Goal: Task Accomplishment & Management: Manage account settings

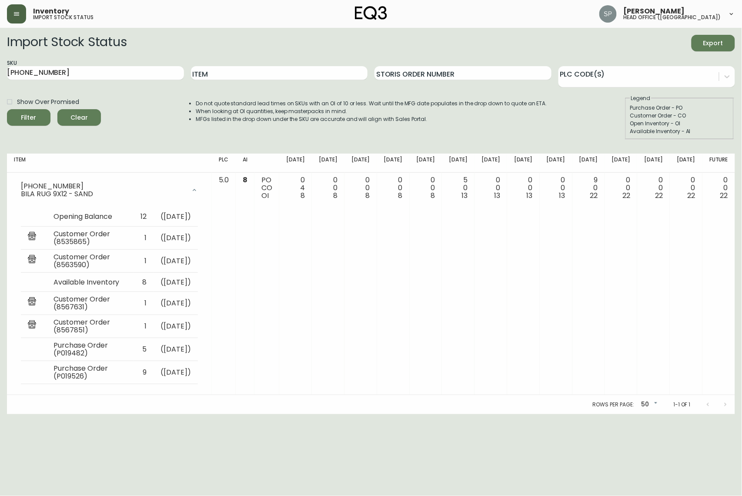
click at [21, 22] on button "button" at bounding box center [16, 13] width 19 height 19
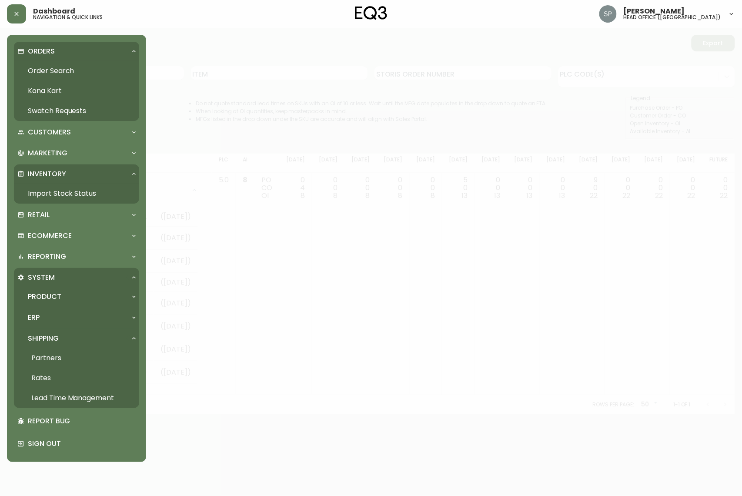
drag, startPoint x: 39, startPoint y: 65, endPoint x: 43, endPoint y: 69, distance: 5.2
click at [39, 65] on link "Order Search" at bounding box center [76, 71] width 125 height 20
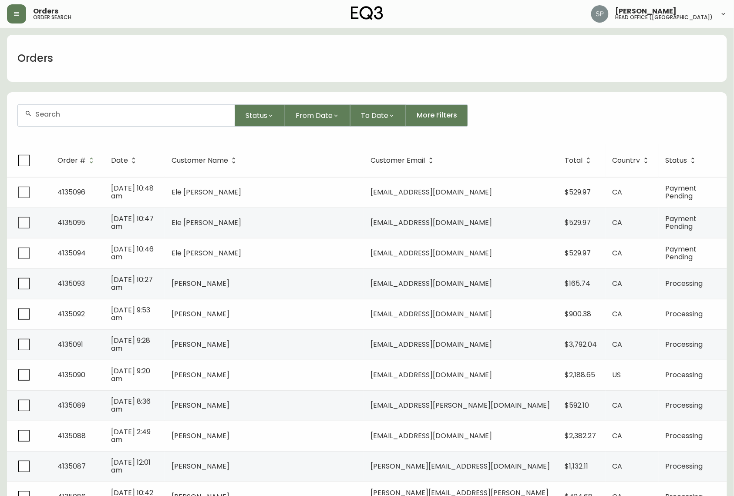
click at [93, 118] on input "text" at bounding box center [131, 114] width 192 height 8
type input "[PERSON_NAME]"
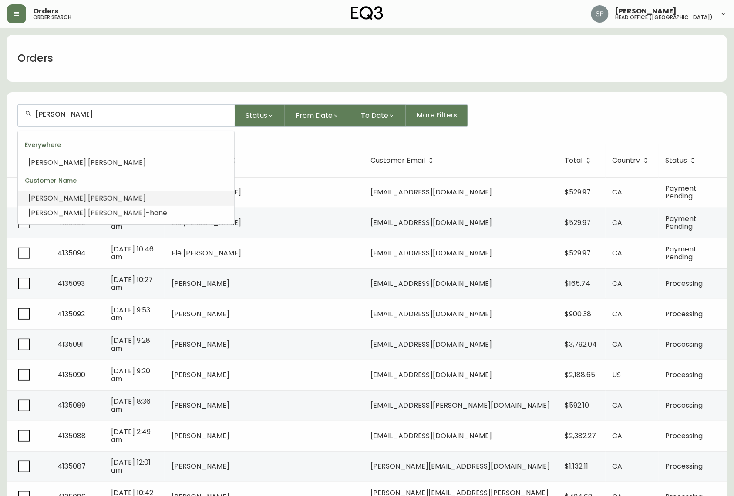
click at [69, 195] on li "[PERSON_NAME]" at bounding box center [126, 198] width 216 height 15
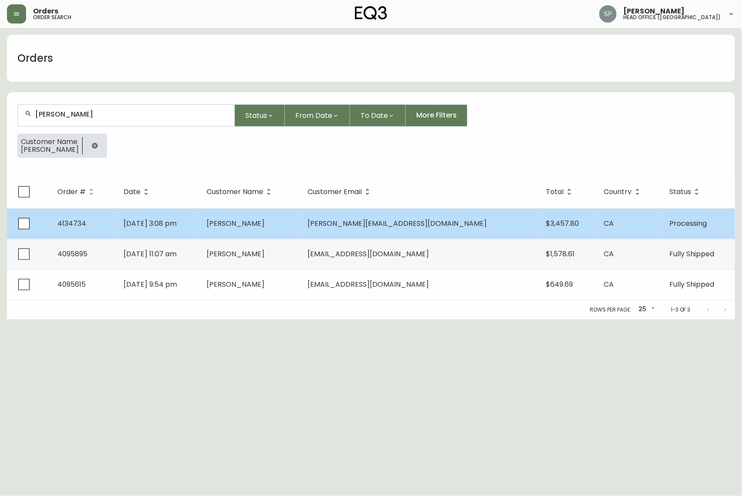
click at [196, 218] on td "[DATE] 3:08 pm" at bounding box center [158, 223] width 83 height 30
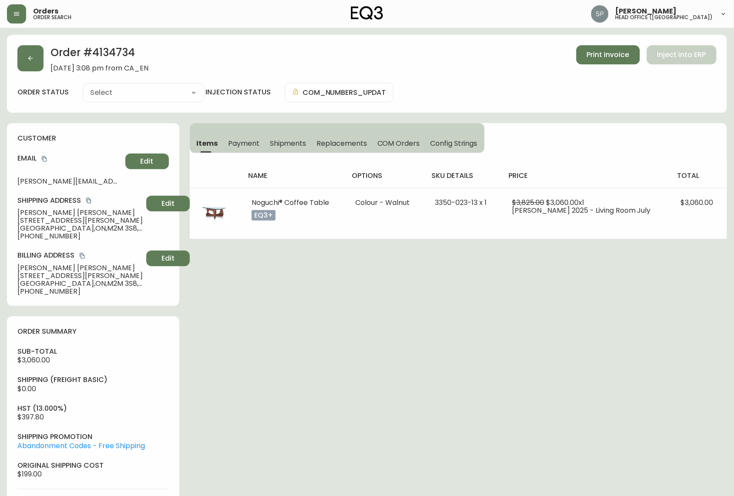
type input "Processing"
select select "PROCESSING"
click at [33, 55] on icon "button" at bounding box center [30, 58] width 7 height 7
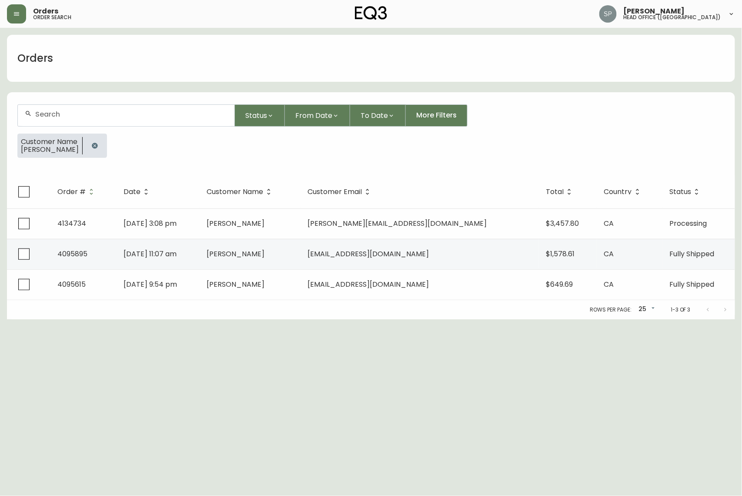
click at [77, 110] on div at bounding box center [126, 115] width 217 height 21
type input "380450"
click at [93, 146] on icon "button" at bounding box center [95, 146] width 6 height 6
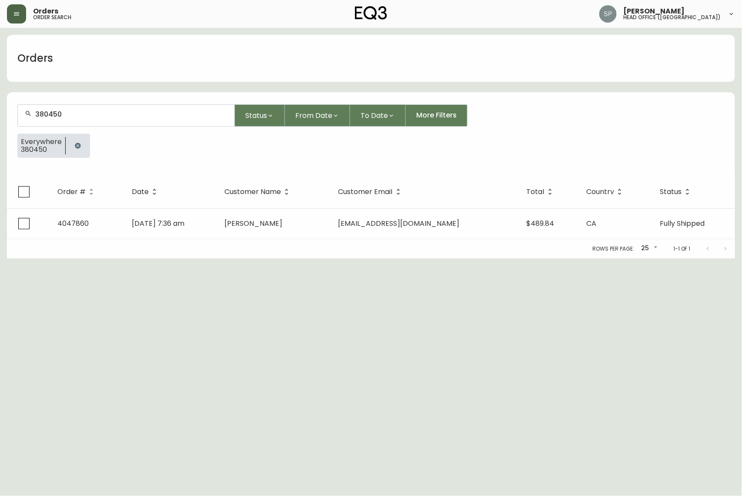
click at [19, 14] on icon "button" at bounding box center [16, 13] width 7 height 7
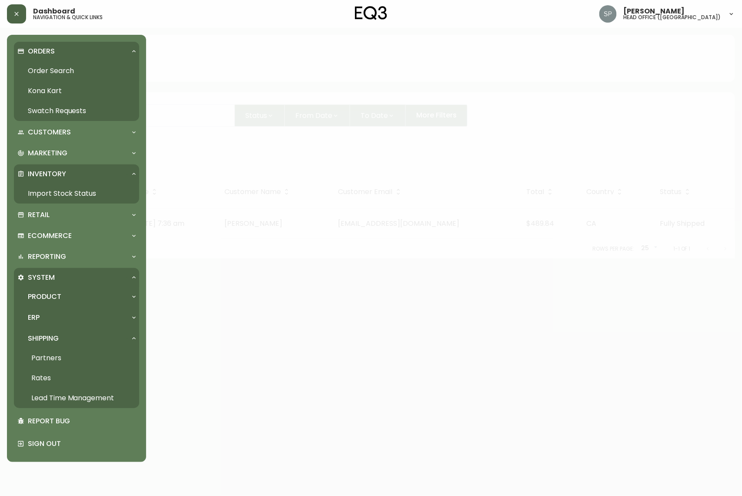
click at [50, 84] on link "Kona Kart" at bounding box center [76, 91] width 125 height 20
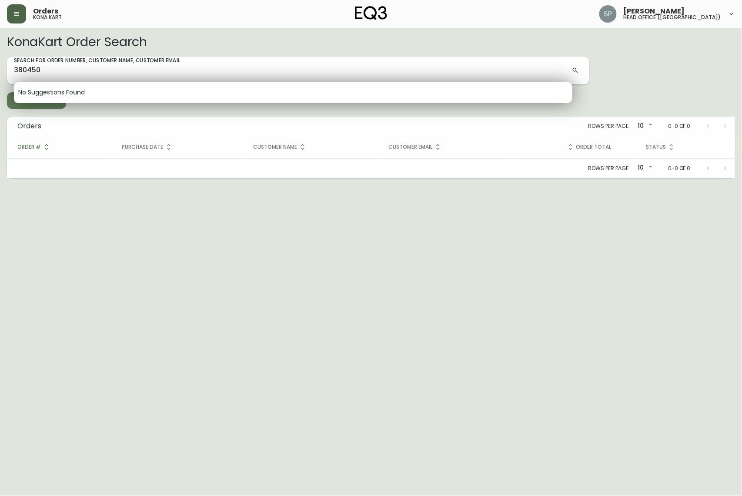
drag, startPoint x: 43, startPoint y: 75, endPoint x: 50, endPoint y: 71, distance: 8.6
click at [43, 74] on div at bounding box center [371, 248] width 742 height 496
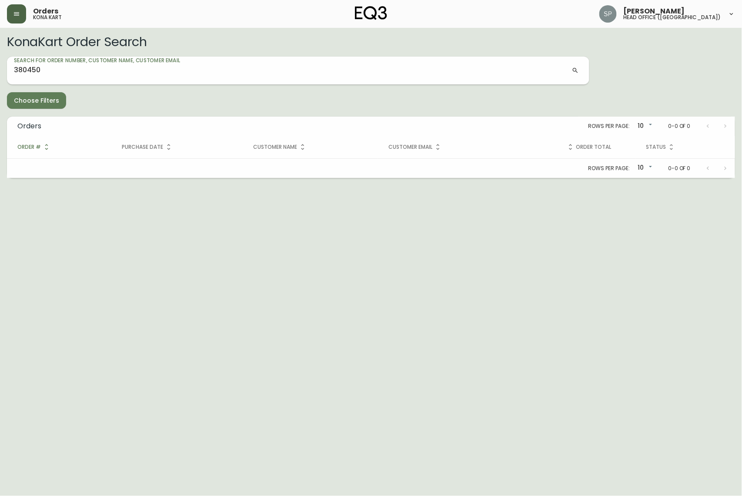
drag, startPoint x: 50, startPoint y: 71, endPoint x: -7, endPoint y: 70, distance: 57.0
type input "[PERSON_NAME]"
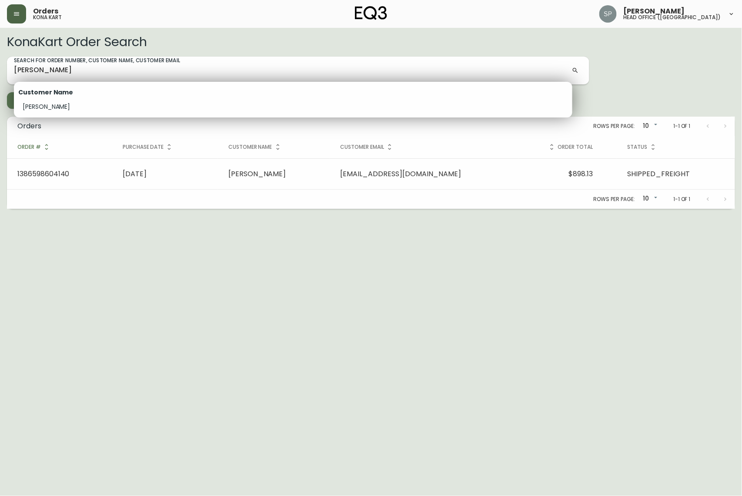
click at [127, 175] on div at bounding box center [371, 248] width 742 height 496
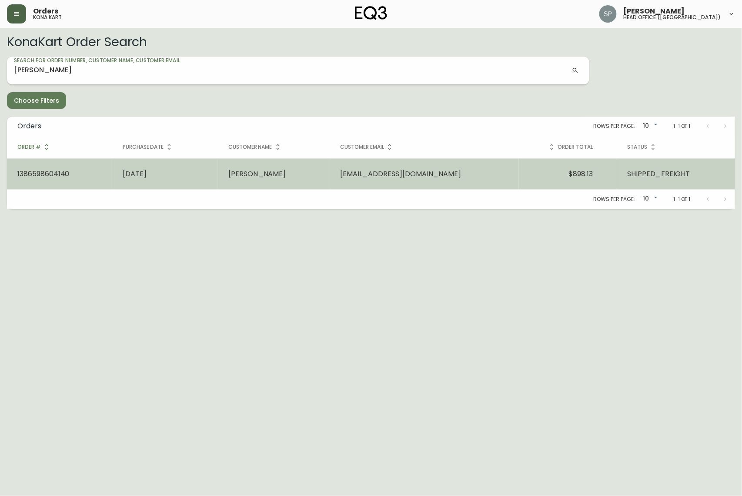
click at [205, 177] on td "[DATE]" at bounding box center [165, 173] width 106 height 31
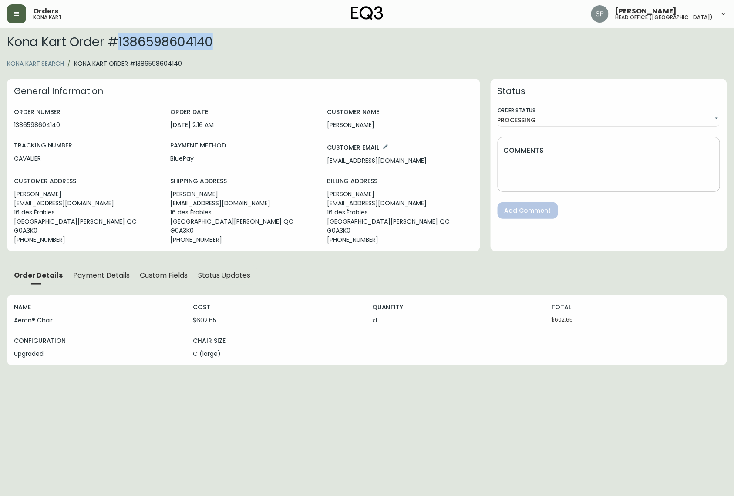
drag, startPoint x: 229, startPoint y: 44, endPoint x: 123, endPoint y: 48, distance: 106.3
click at [123, 48] on h2 "Kona Kart Order # 1386598604140" at bounding box center [367, 42] width 720 height 14
copy h2 "1386598604140"
click at [16, 16] on icon "button" at bounding box center [16, 13] width 7 height 7
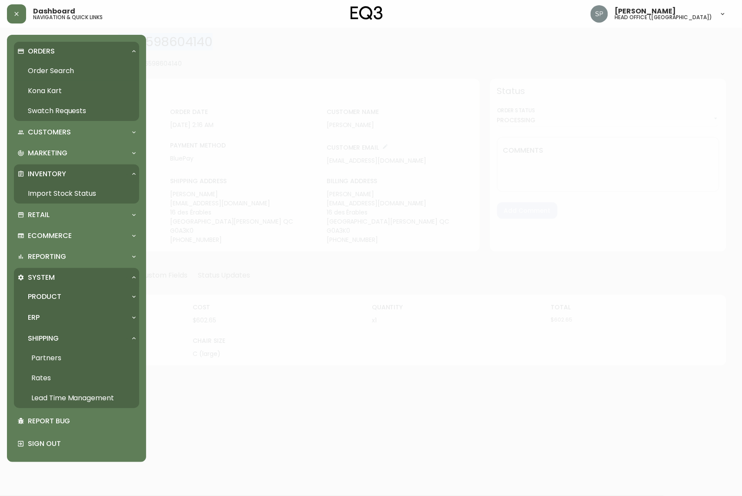
click at [42, 69] on link "Order Search" at bounding box center [76, 71] width 125 height 20
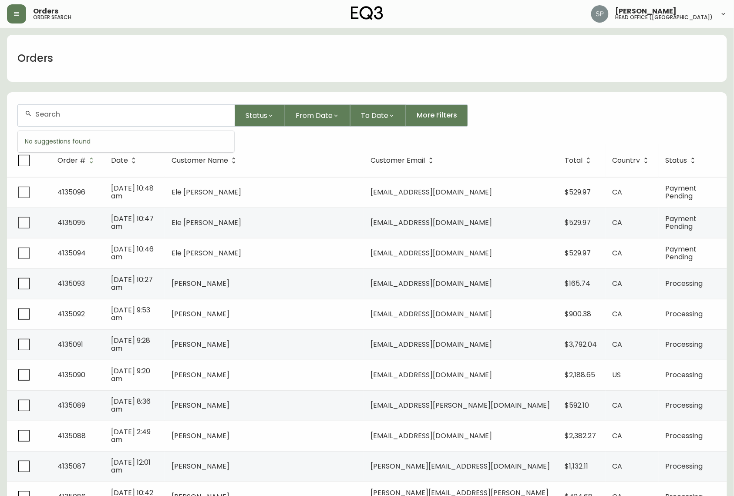
click at [93, 114] on input "text" at bounding box center [131, 114] width 192 height 8
paste input "4134197"
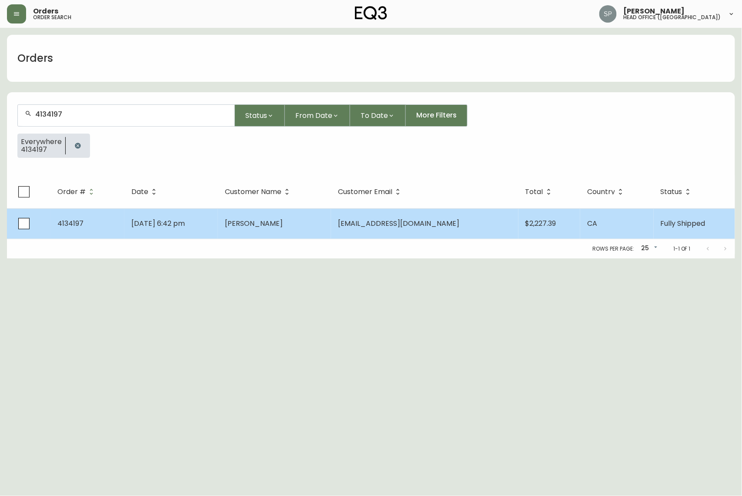
type input "4134197"
click at [258, 232] on td "[PERSON_NAME]" at bounding box center [274, 223] width 113 height 30
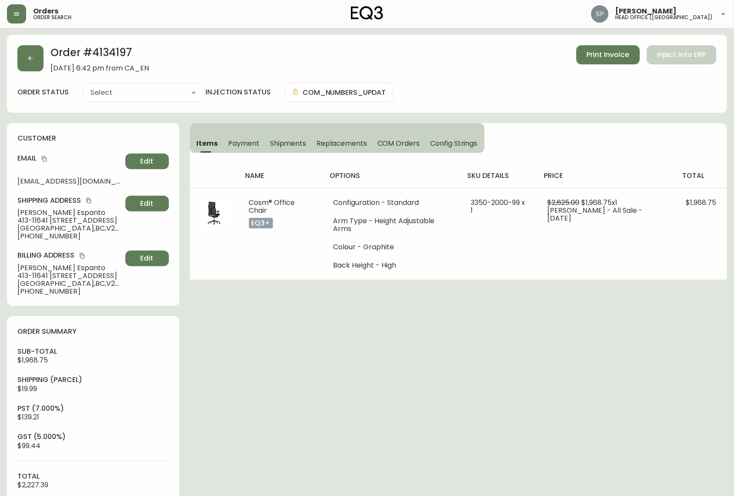
type input "Fully Shipped"
select select "FULLY_SHIPPED"
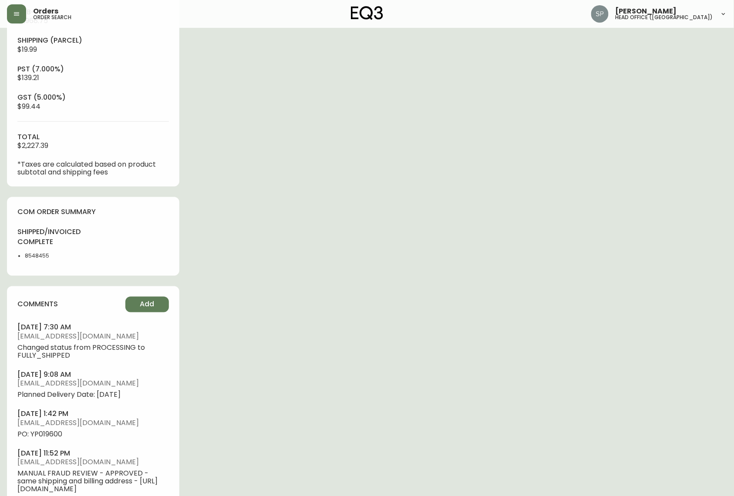
scroll to position [406, 0]
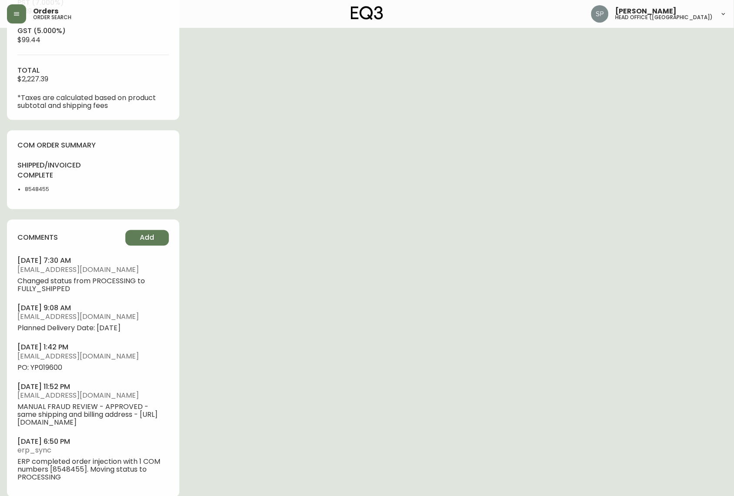
click at [56, 319] on span "PO: YP019600" at bounding box center [92, 368] width 151 height 8
copy span "YP019600"
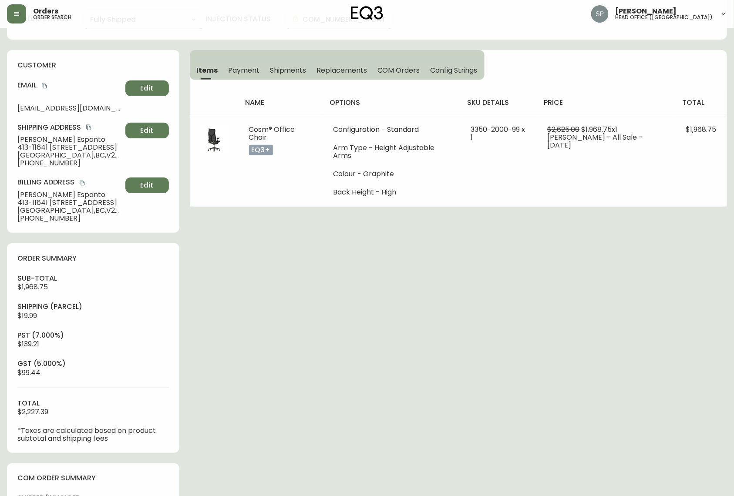
scroll to position [0, 0]
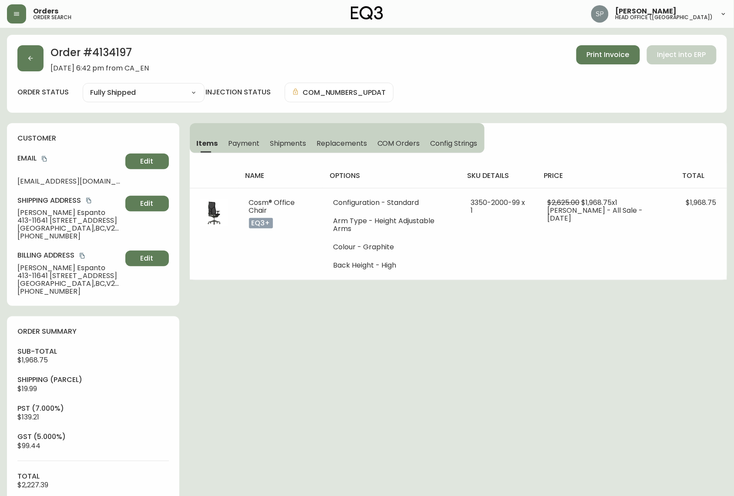
click at [116, 56] on h2 "Order # 4134197" at bounding box center [99, 54] width 98 height 19
copy h2 "4134197"
